Goal: Transaction & Acquisition: Download file/media

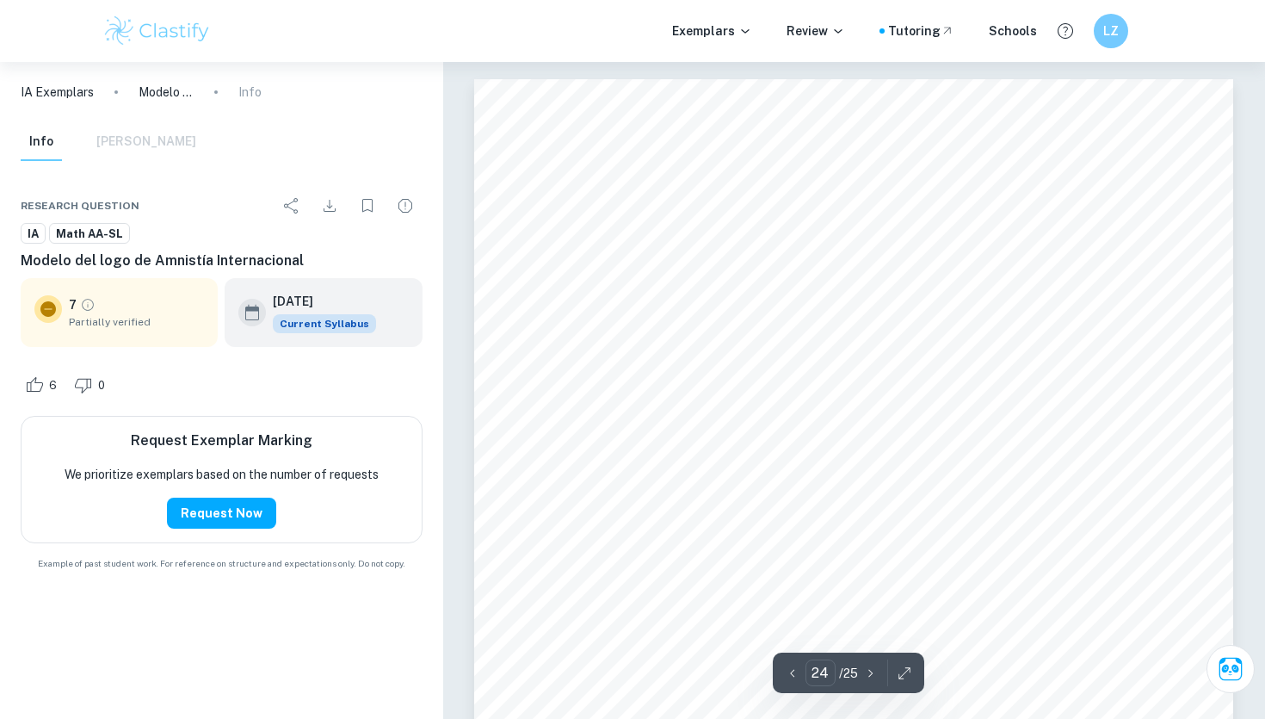
scroll to position [25022, 0]
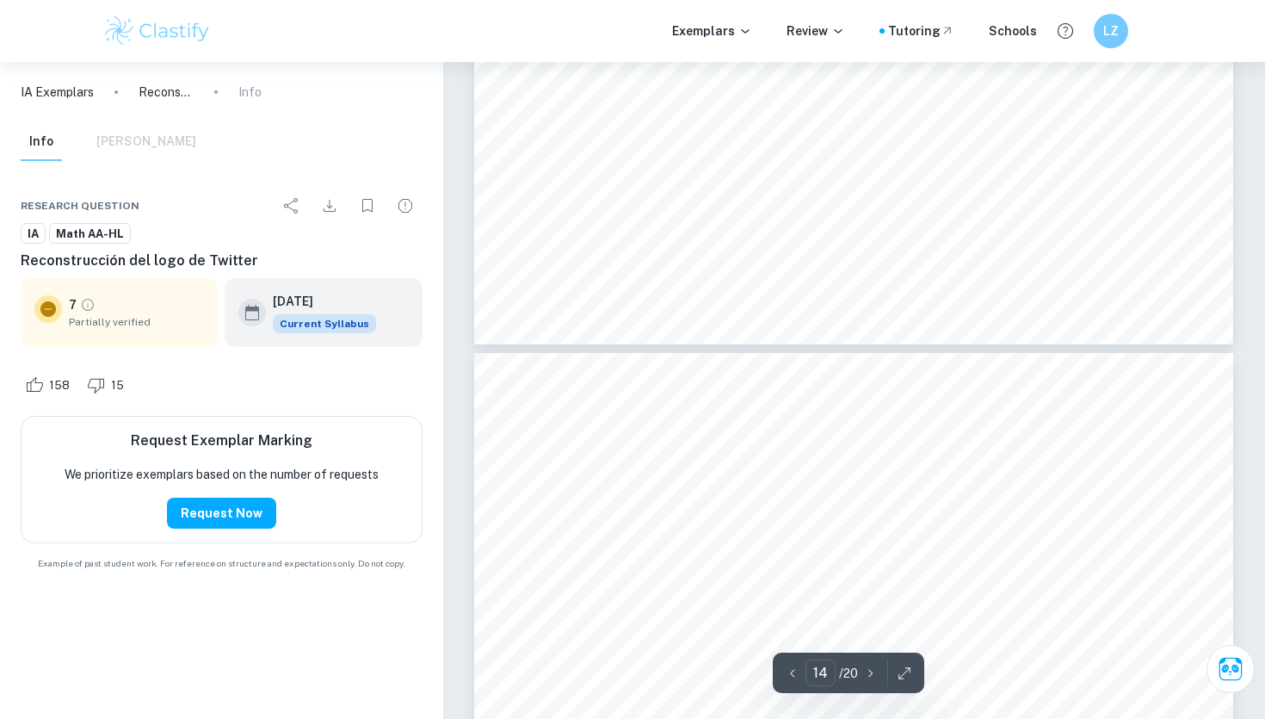
scroll to position [12550, 0]
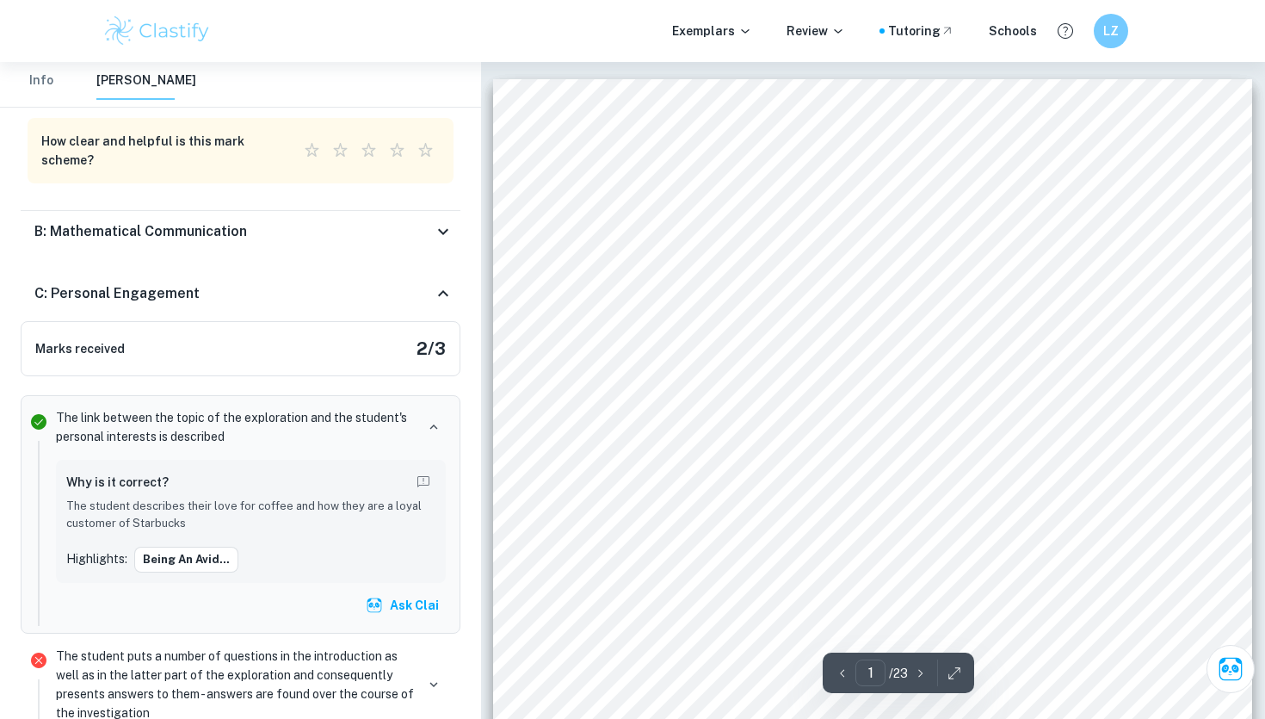
click at [831, 256] on div "Mathematical Exploration Mathematics Analysis and Approaches SL “Modelling the …" at bounding box center [872, 616] width 759 height 1074
click at [13, 71] on div "Info [PERSON_NAME]" at bounding box center [240, 85] width 467 height 46
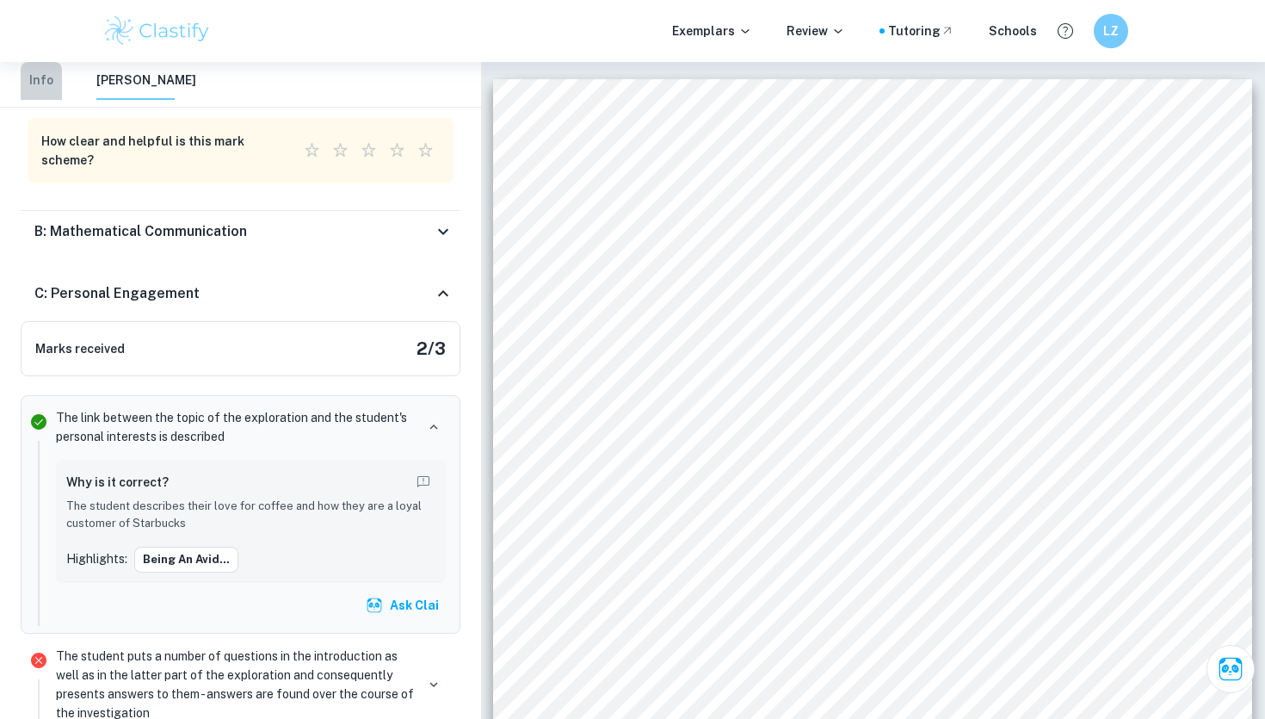
click at [31, 75] on button "Info" at bounding box center [41, 81] width 41 height 38
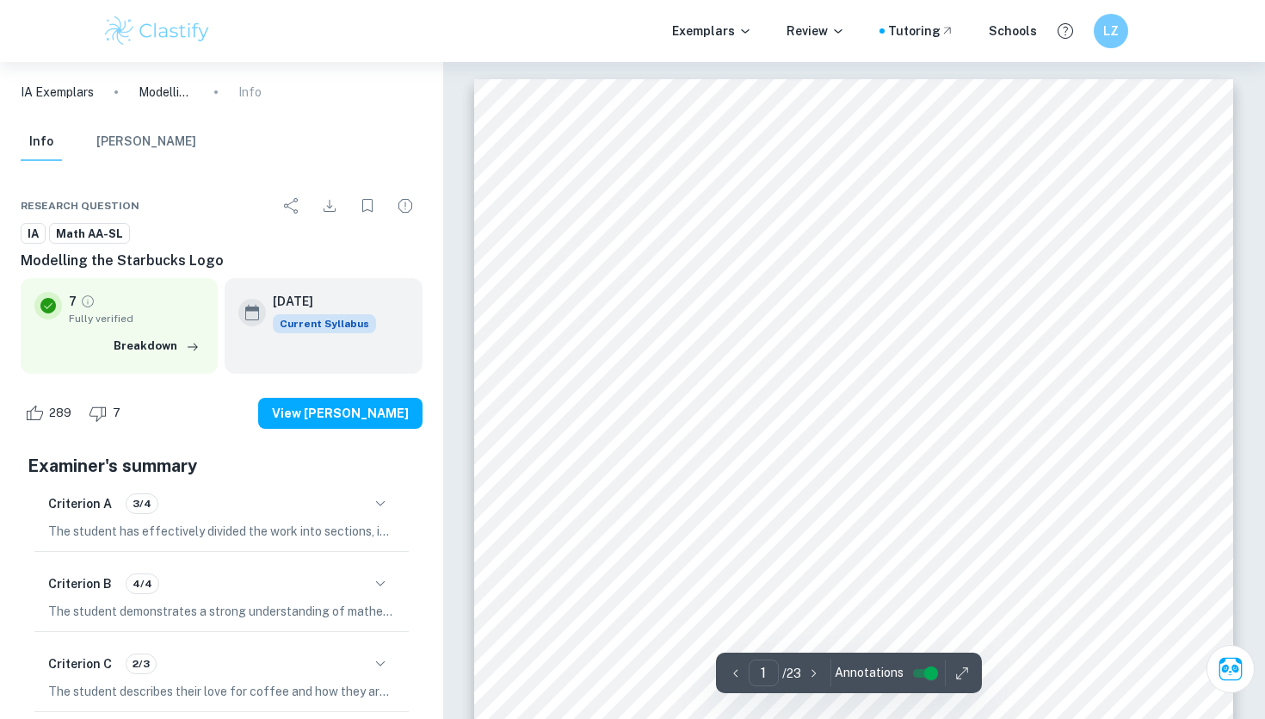
click at [337, 211] on icon "Download" at bounding box center [329, 205] width 21 height 21
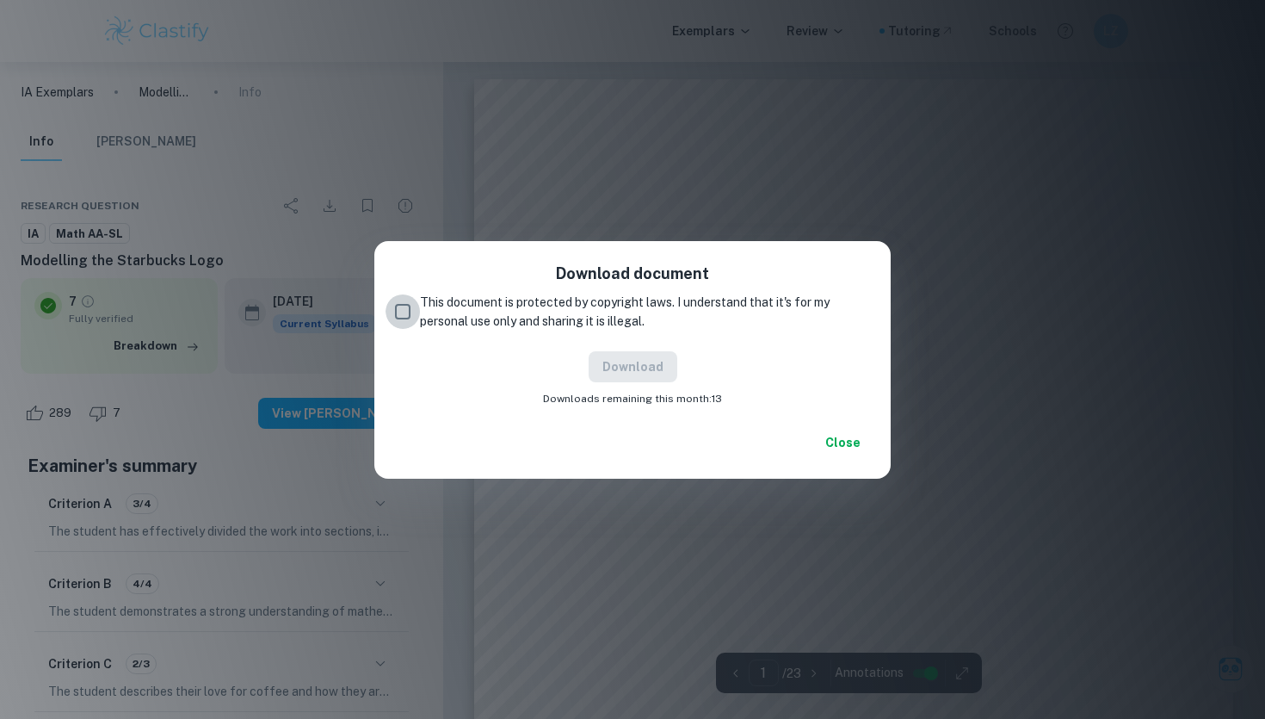
click at [417, 307] on input "This document is protected by copyright laws. I understand that it's for my per…" at bounding box center [403, 311] width 34 height 34
checkbox input "true"
click at [666, 375] on button "Download" at bounding box center [633, 366] width 89 height 31
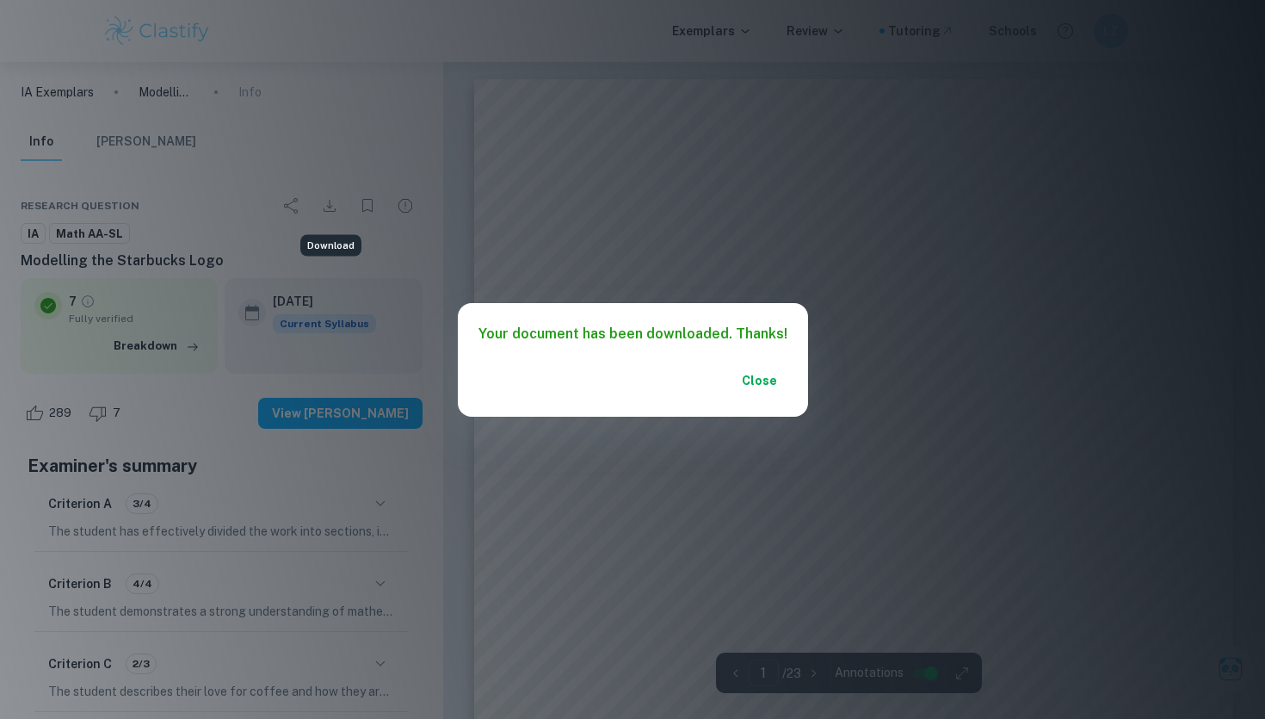
click at [757, 378] on button "Close" at bounding box center [759, 380] width 55 height 31
